Goal: Transaction & Acquisition: Purchase product/service

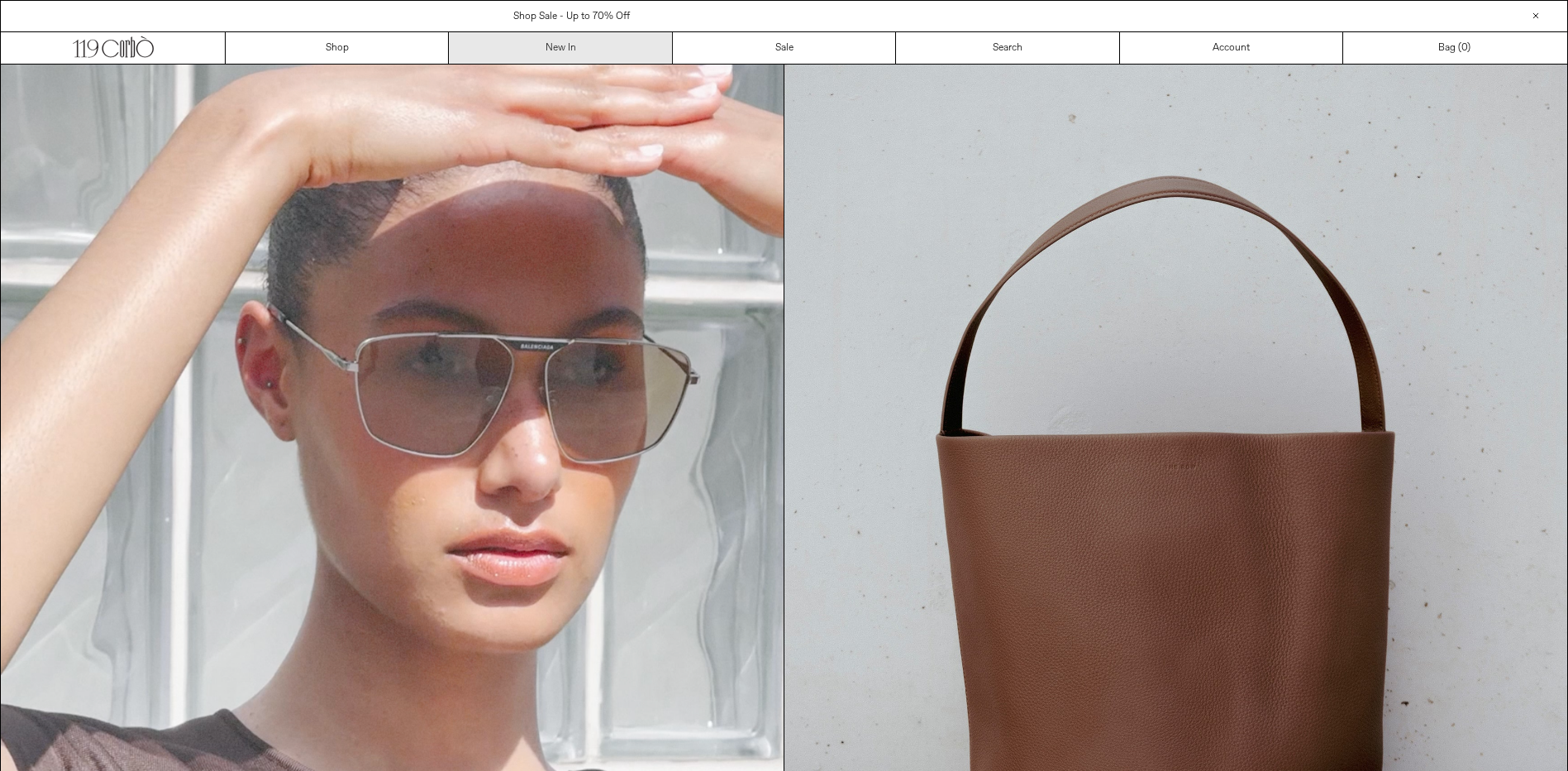
click at [571, 47] on link "New In" at bounding box center [561, 48] width 223 height 31
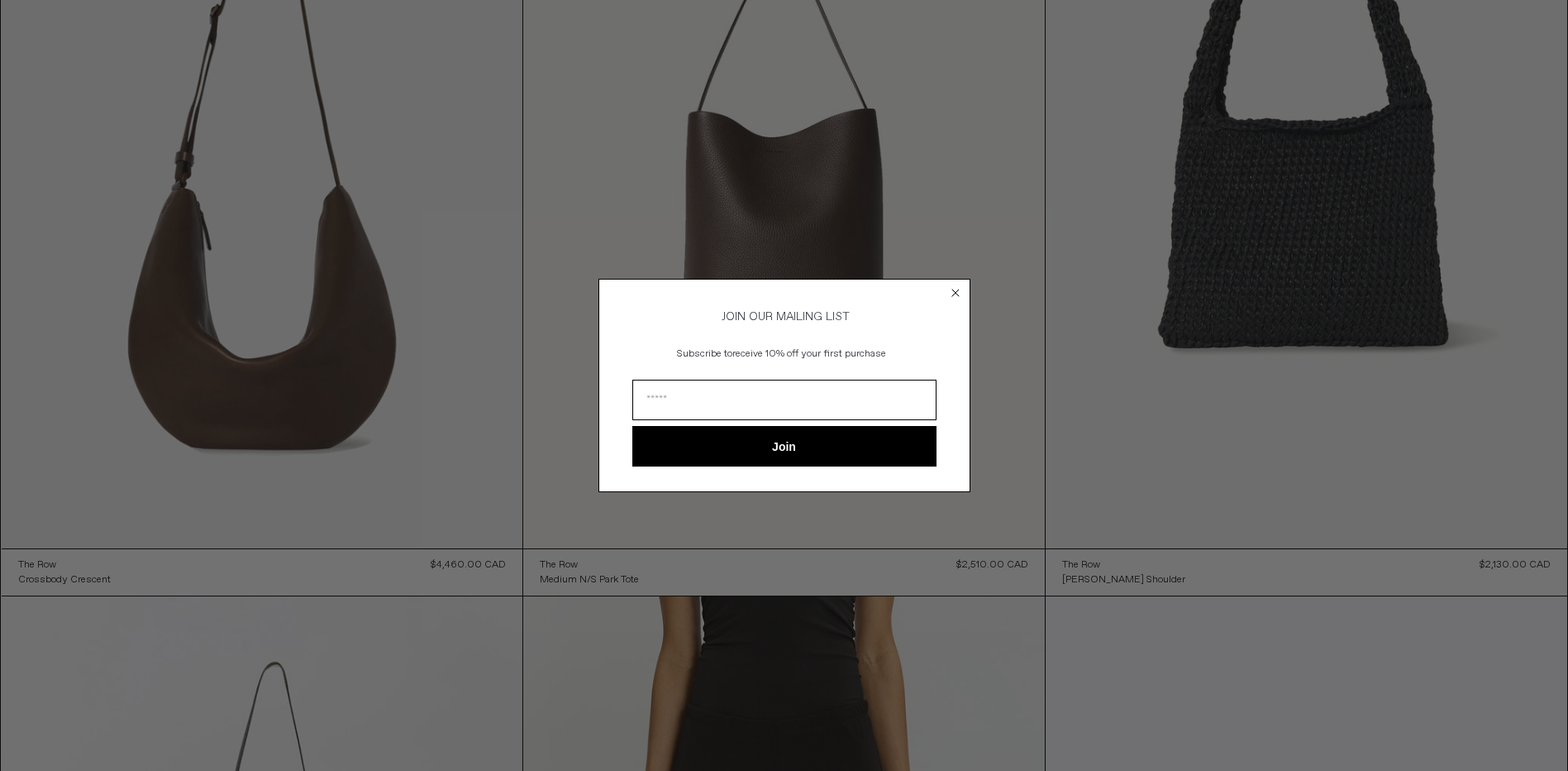
click at [954, 290] on icon "Close dialog" at bounding box center [956, 293] width 7 height 7
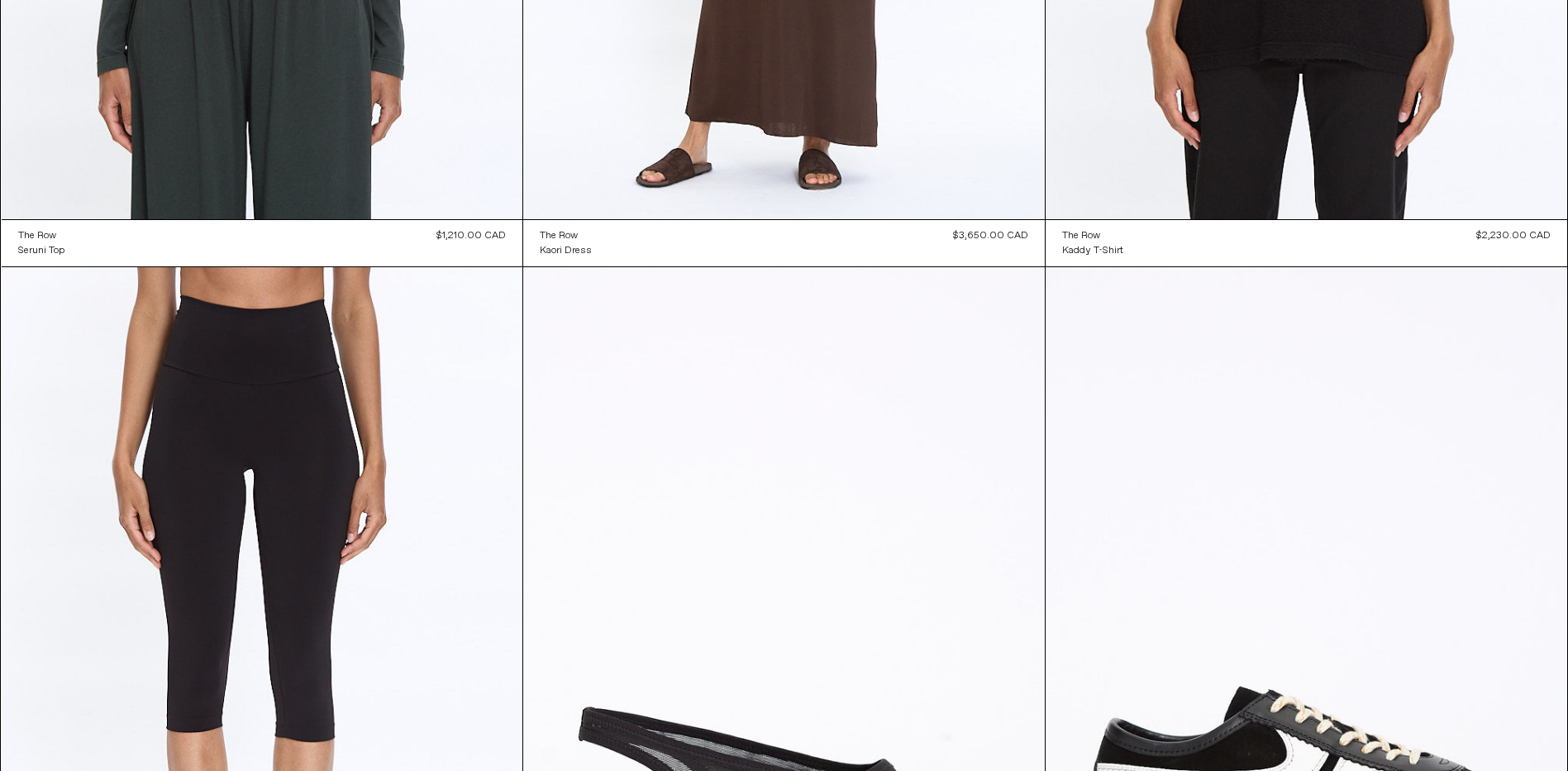
scroll to position [8546, 0]
